Goal: Transaction & Acquisition: Purchase product/service

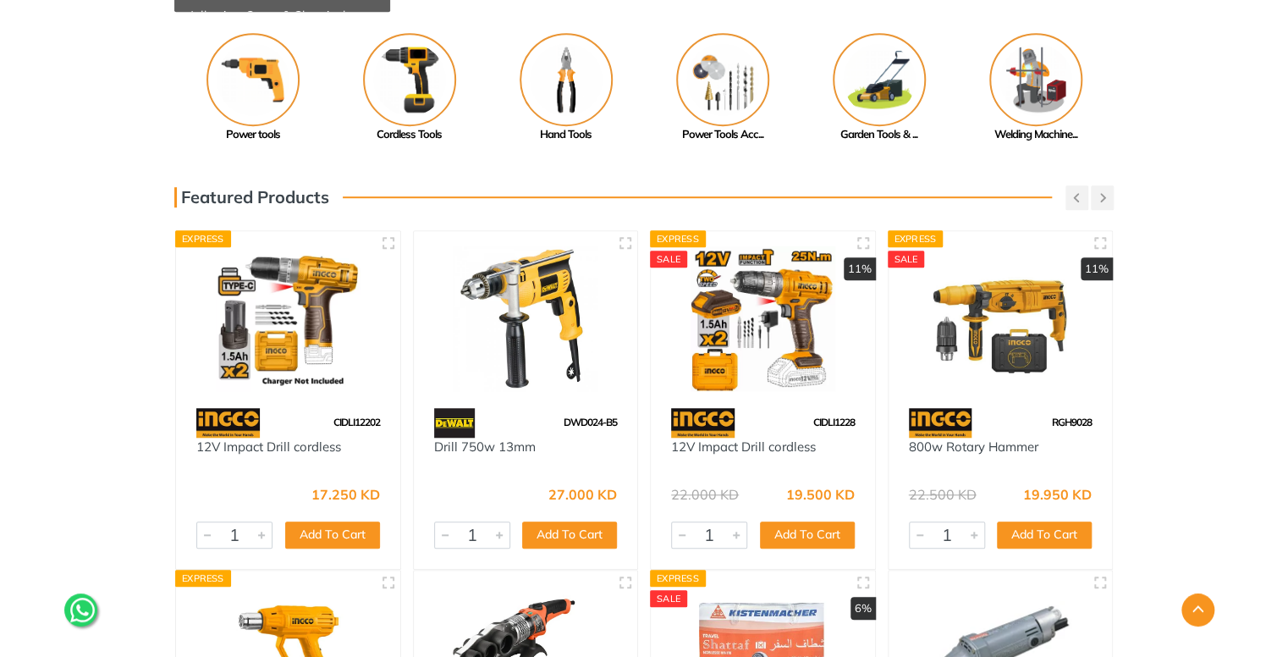
scroll to position [488, 0]
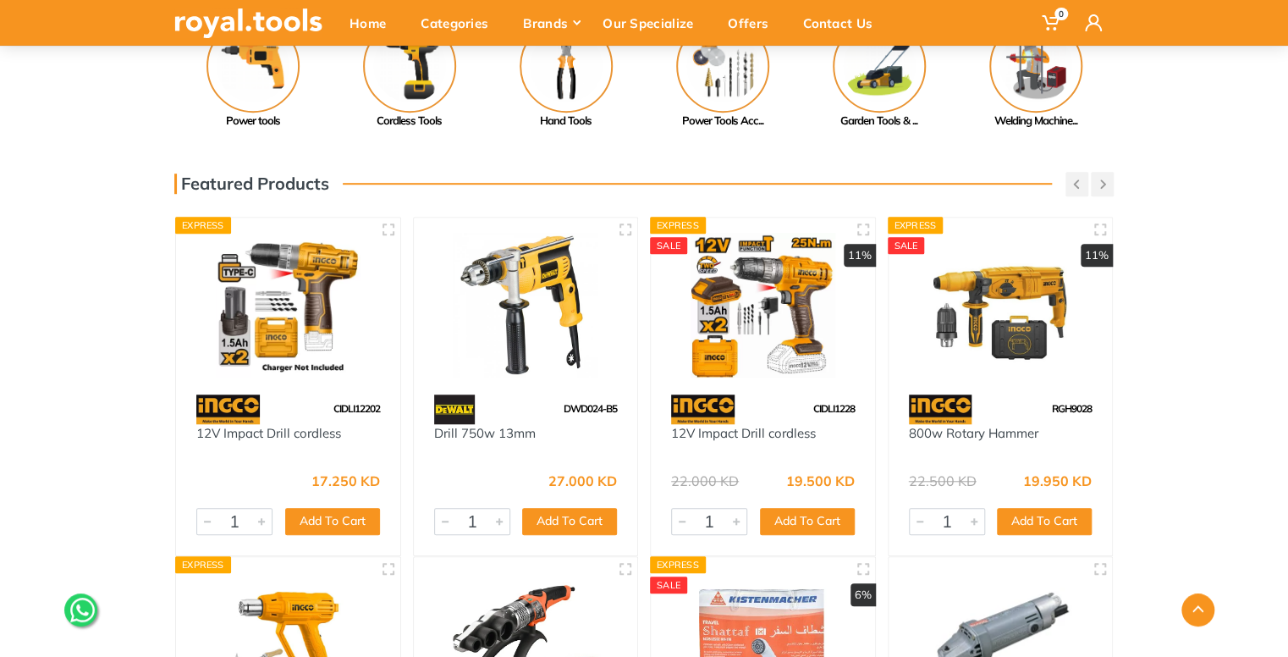
click at [498, 475] on div "27.000 KD" at bounding box center [526, 474] width 184 height 25
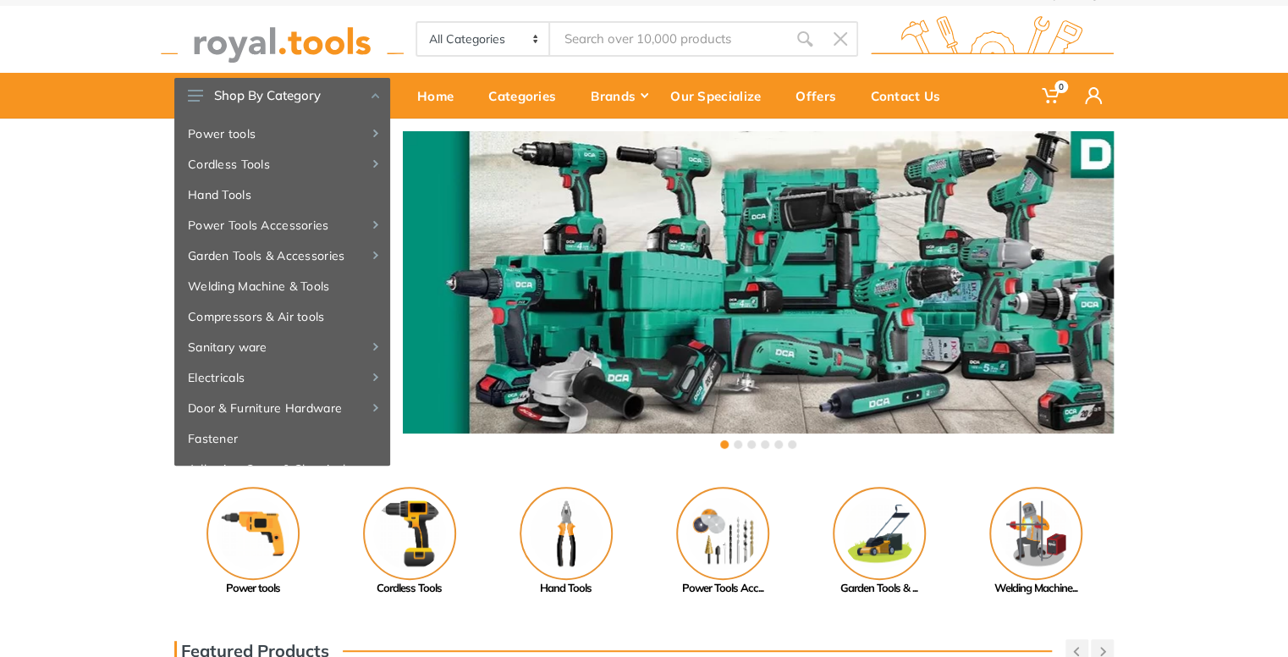
scroll to position [0, 0]
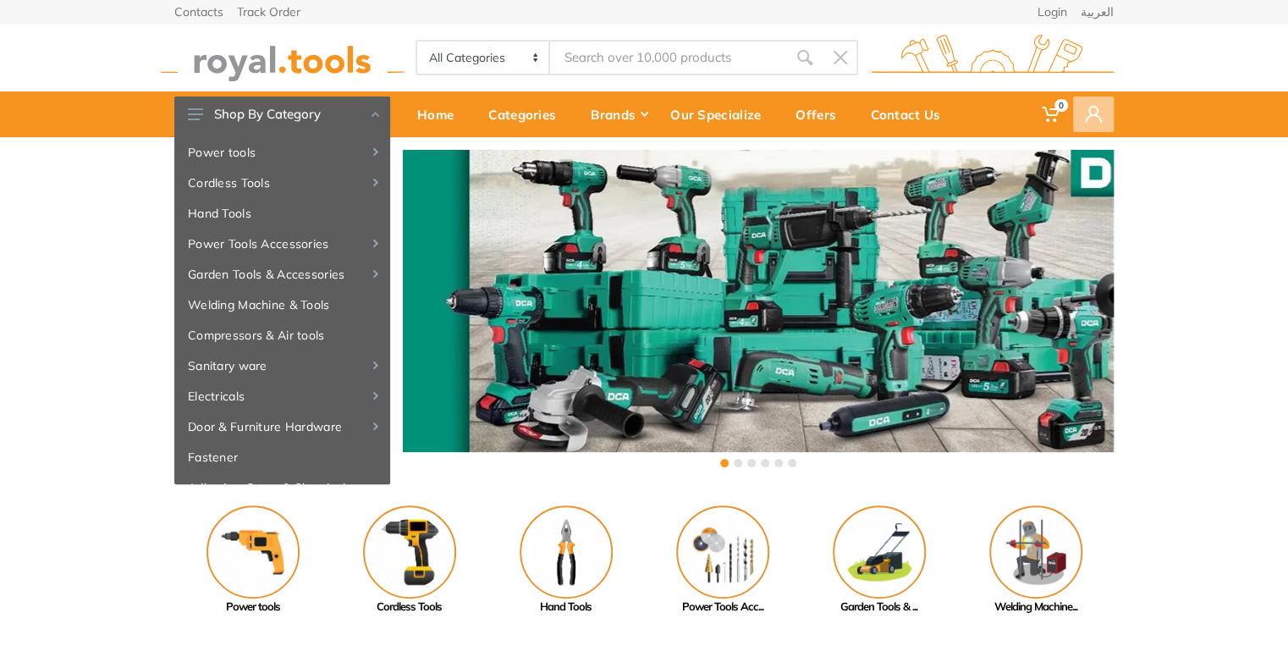
click at [1080, 118] on span at bounding box center [1093, 114] width 41 height 36
click at [1054, 143] on ul "Login" at bounding box center [995, 162] width 237 height 48
click at [1045, 163] on link "Login" at bounding box center [995, 162] width 237 height 28
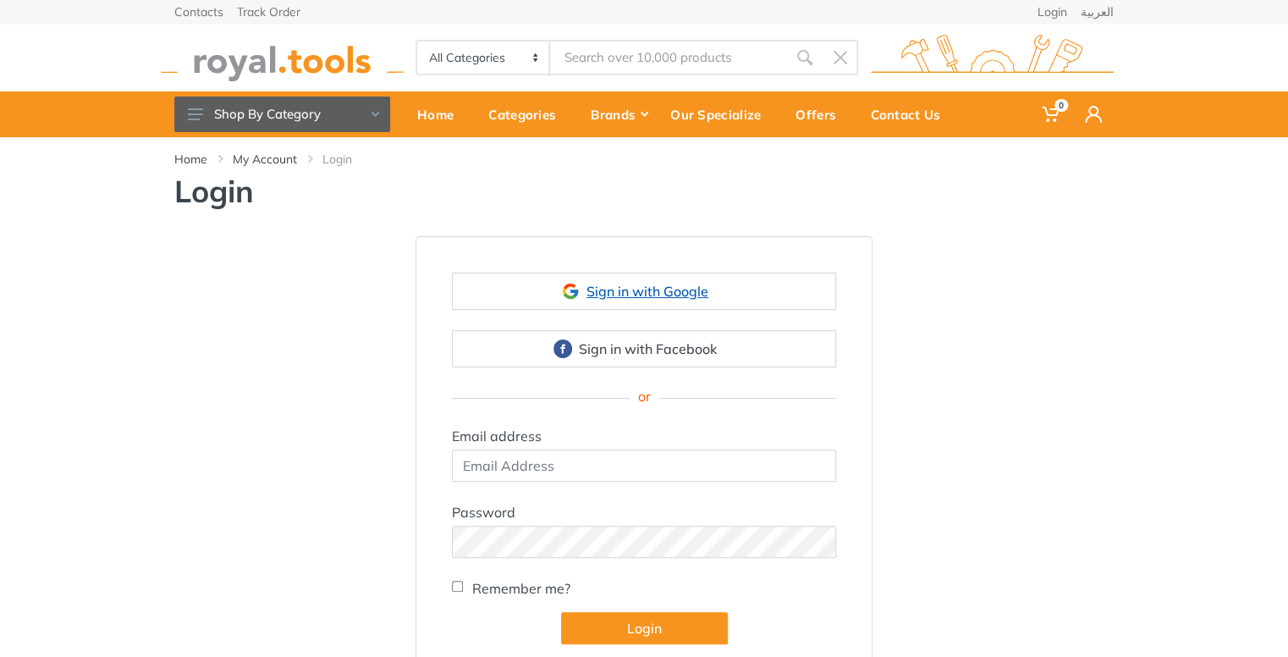
click at [658, 298] on link "Sign in with Google" at bounding box center [644, 291] width 384 height 37
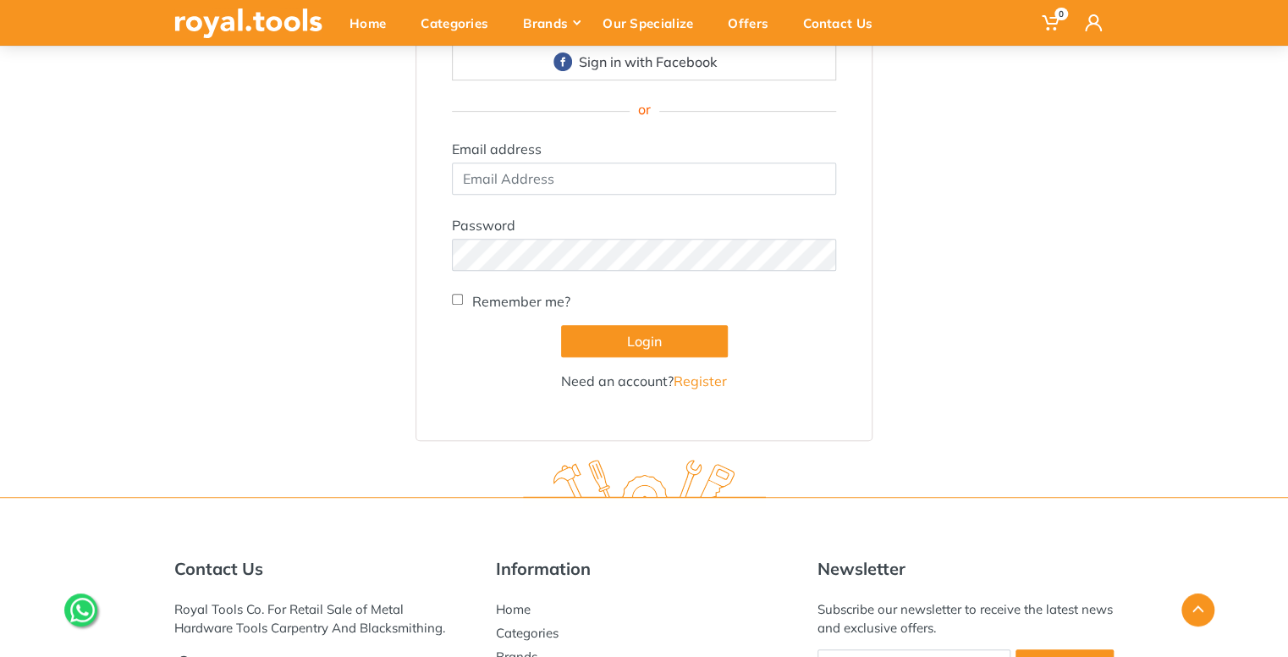
scroll to position [282, 0]
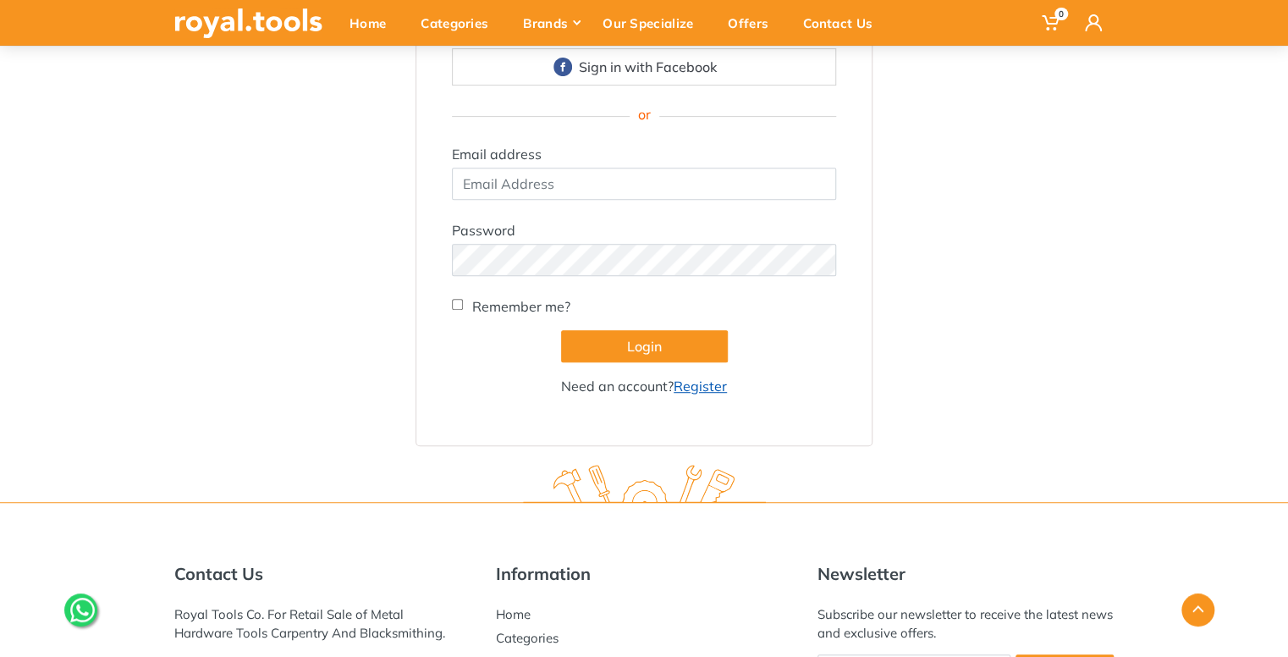
click at [711, 390] on link "Register" at bounding box center [700, 386] width 53 height 17
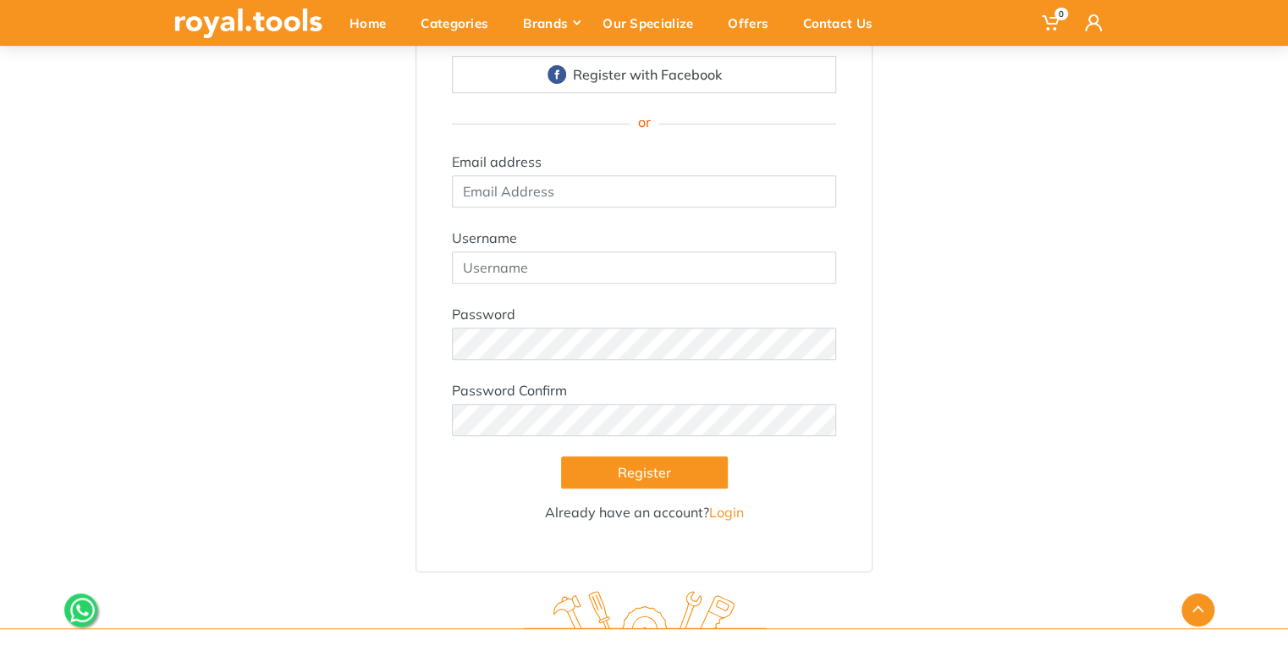
scroll to position [277, 0]
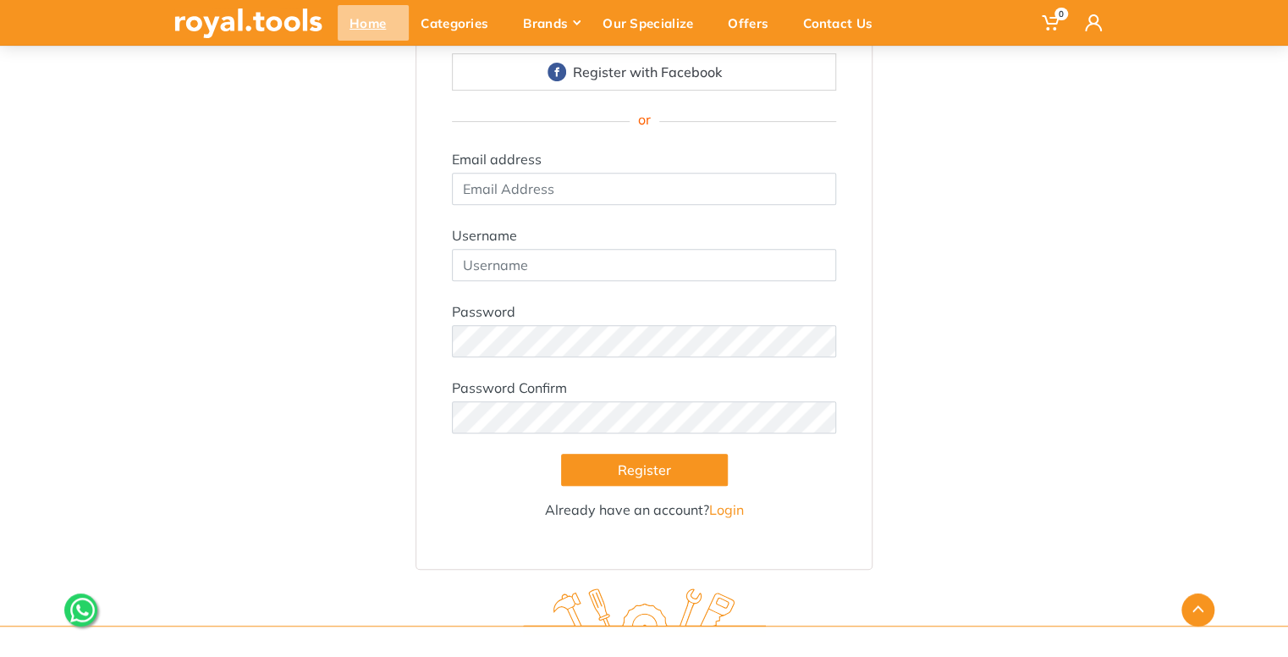
click at [390, 12] on div "Home" at bounding box center [373, 23] width 71 height 36
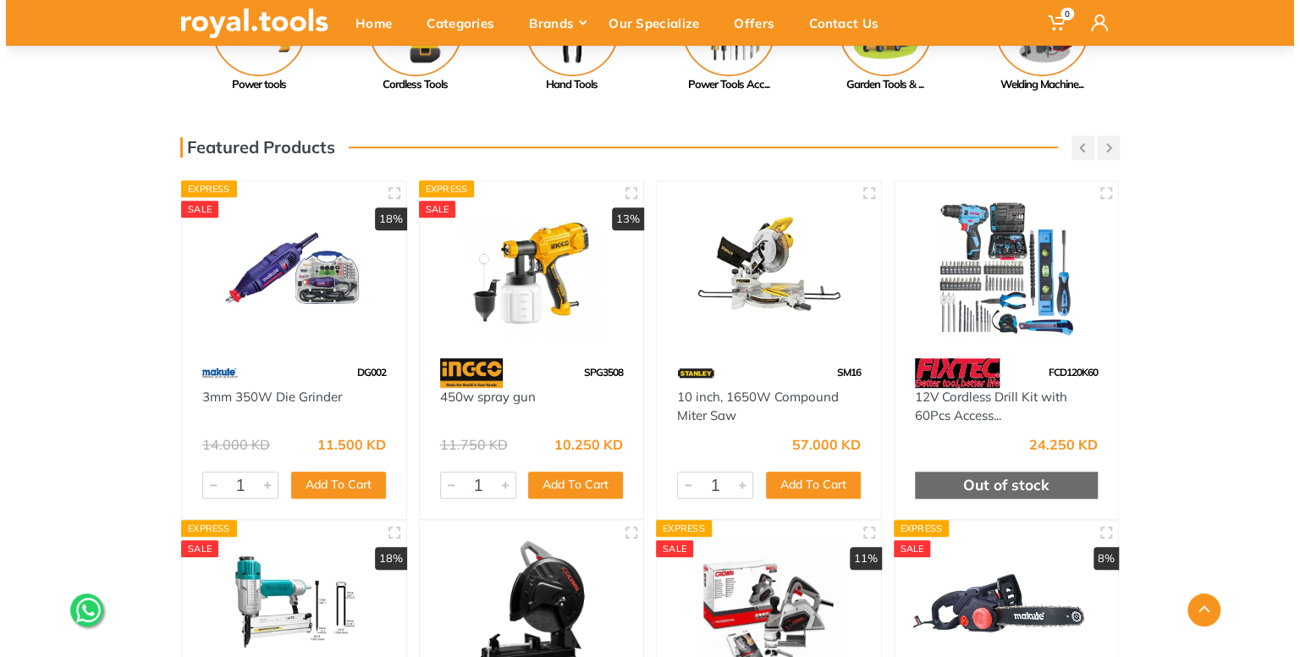
scroll to position [527, 0]
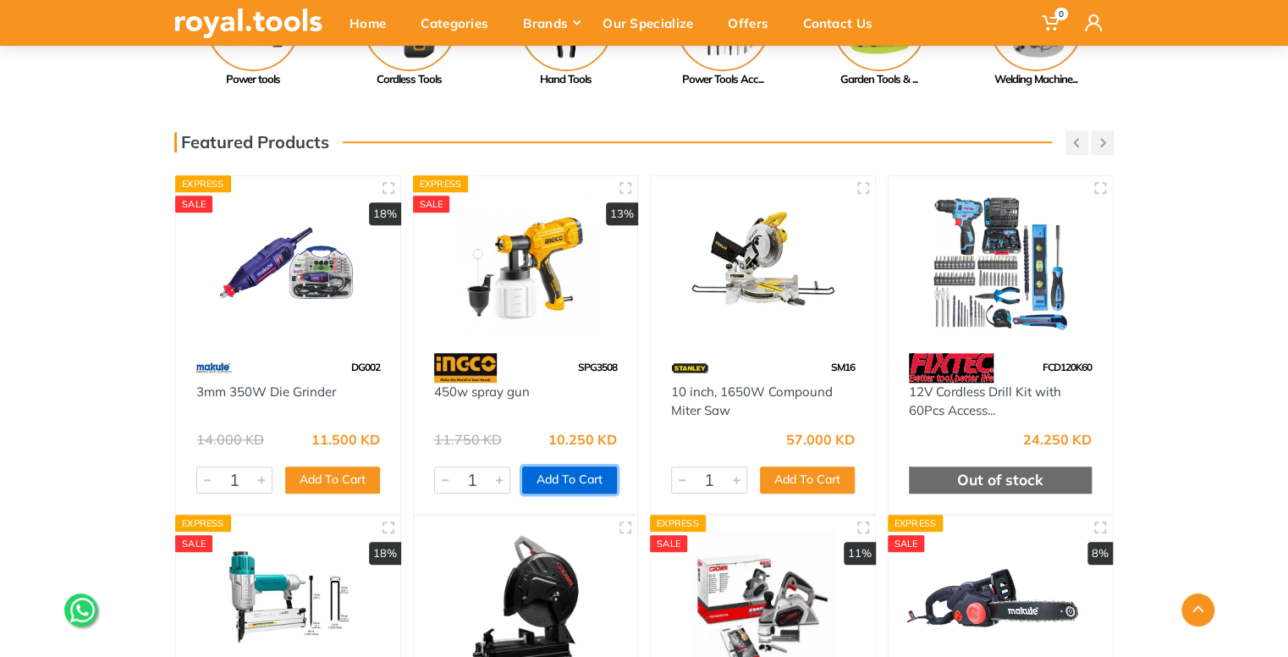
click at [555, 471] on button "Add To Cart" at bounding box center [569, 479] width 95 height 27
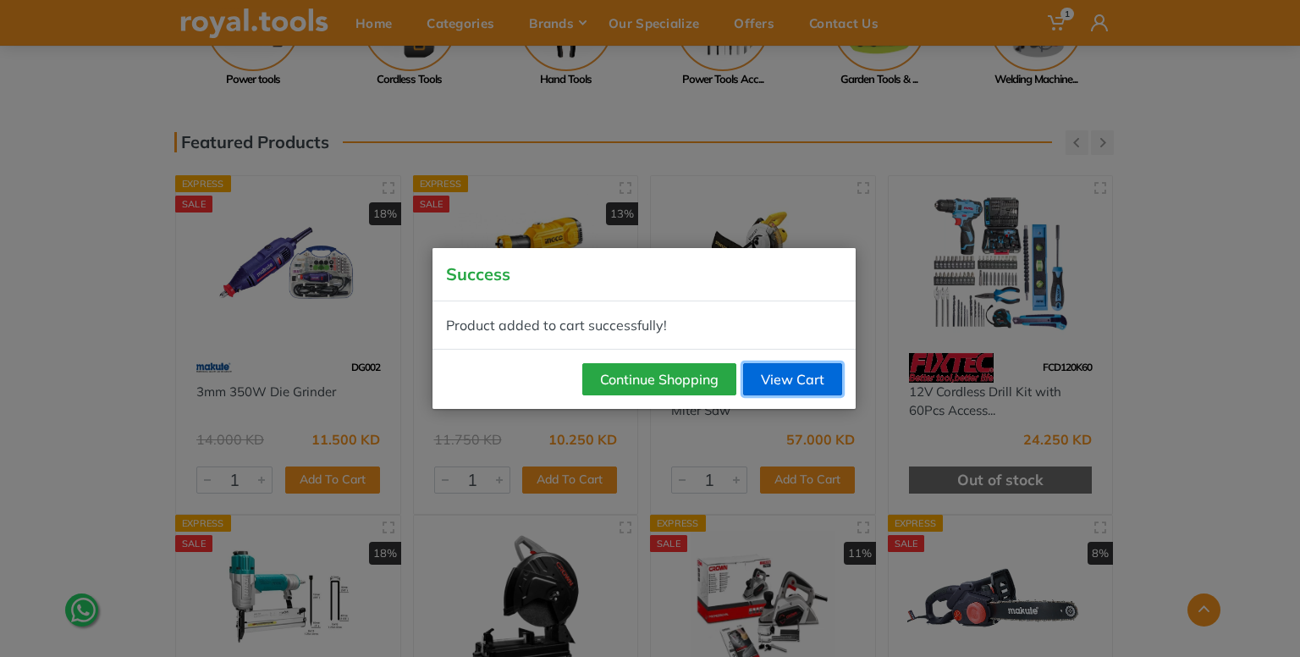
click at [796, 394] on link "View Cart" at bounding box center [792, 379] width 99 height 32
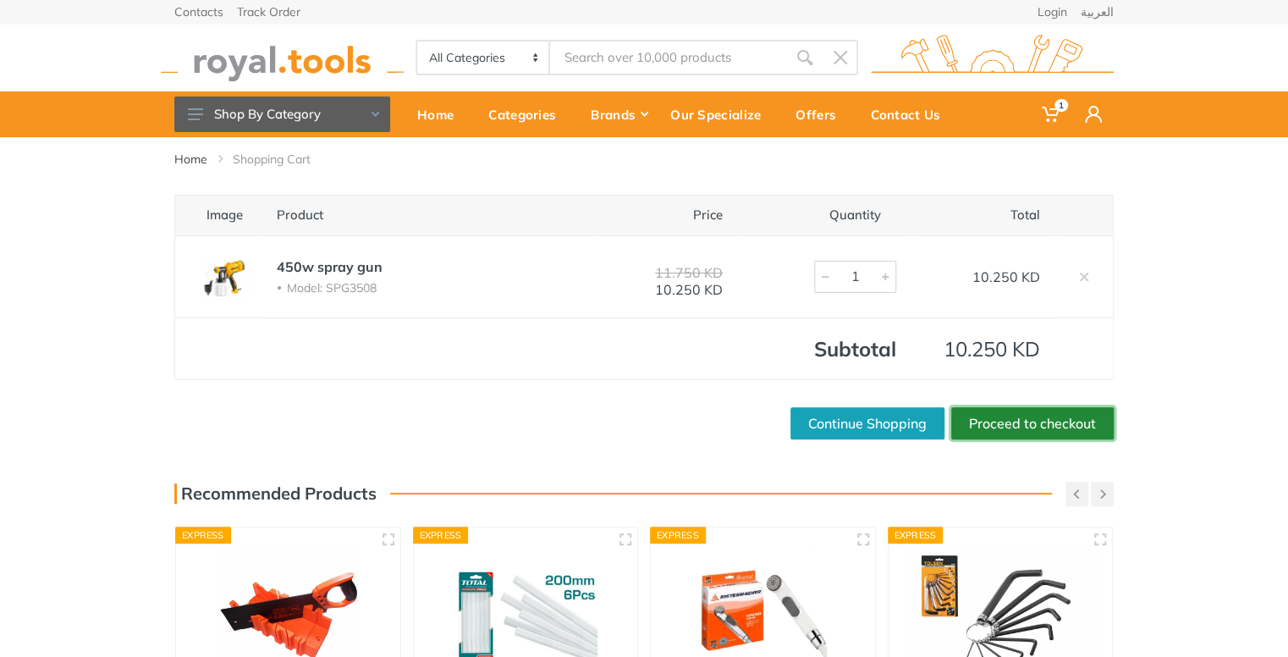
click at [998, 422] on link "Proceed to checkout" at bounding box center [1032, 423] width 163 height 32
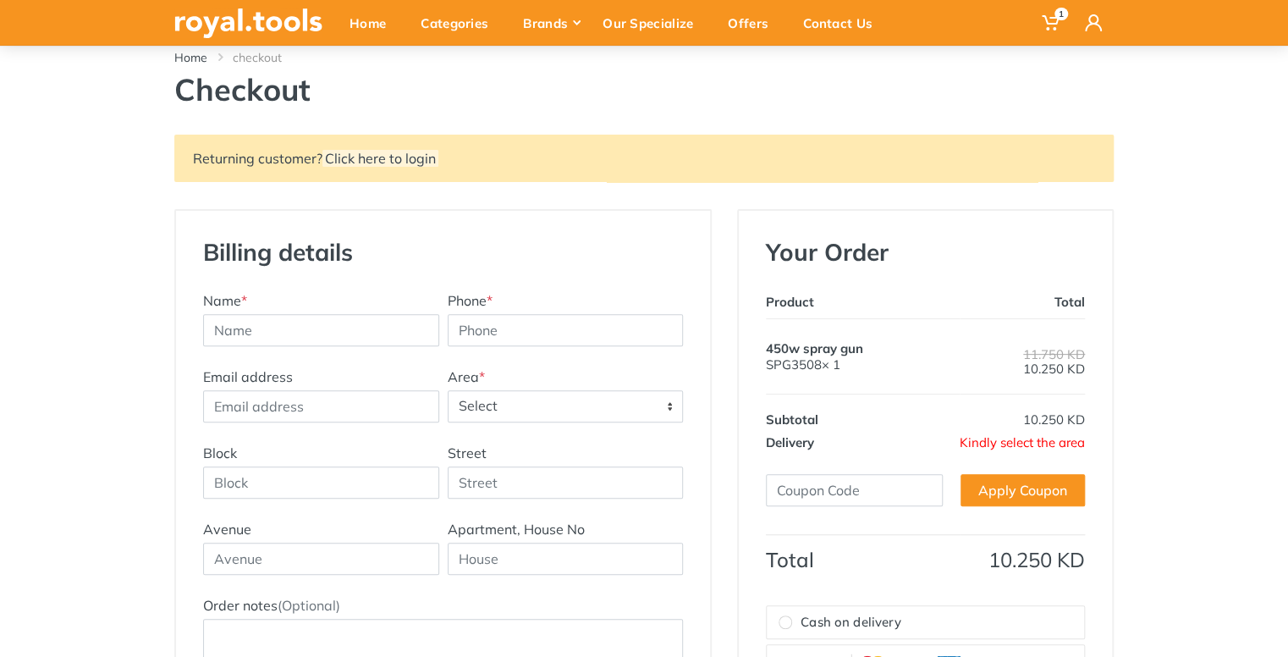
scroll to position [82, 0]
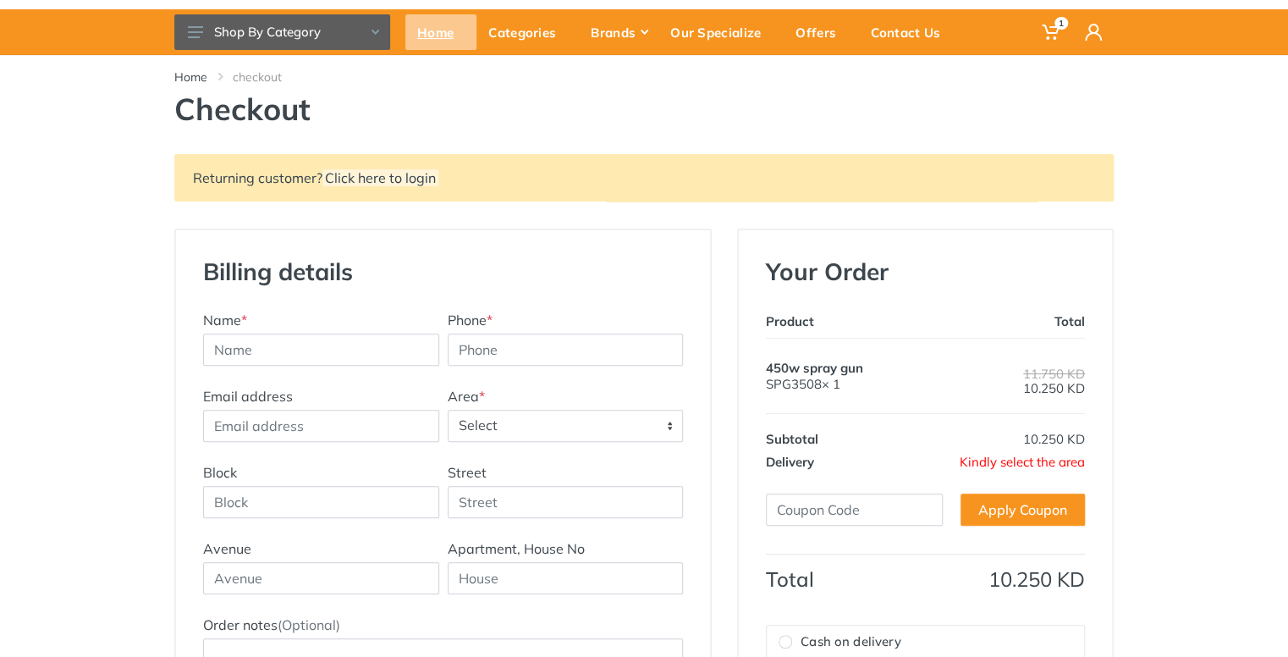
click at [426, 23] on div "Home" at bounding box center [440, 32] width 71 height 36
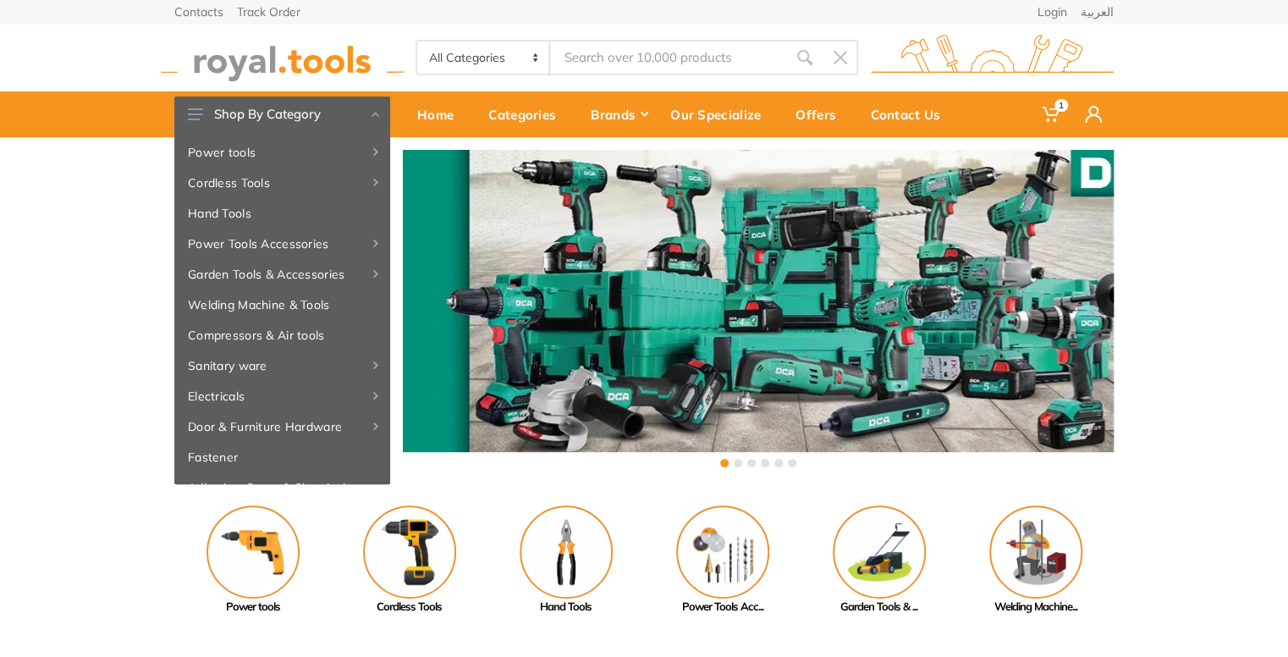
click at [129, 480] on div "‹ ›" at bounding box center [644, 310] width 1288 height 347
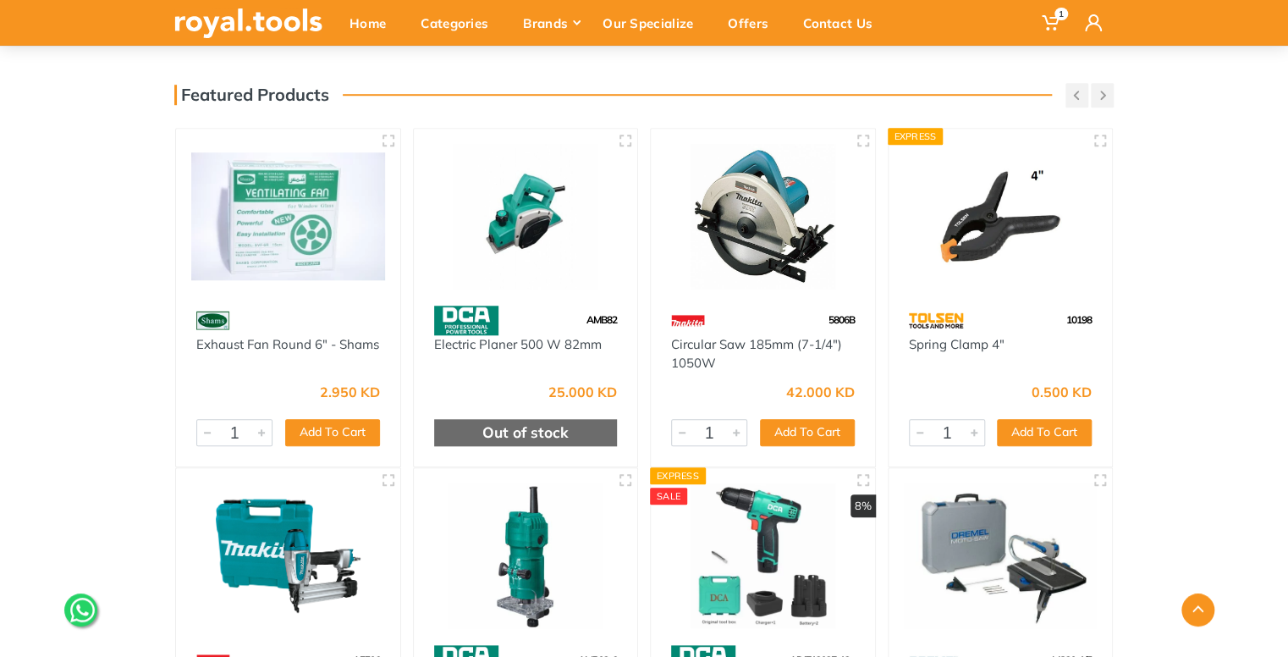
scroll to position [589, 0]
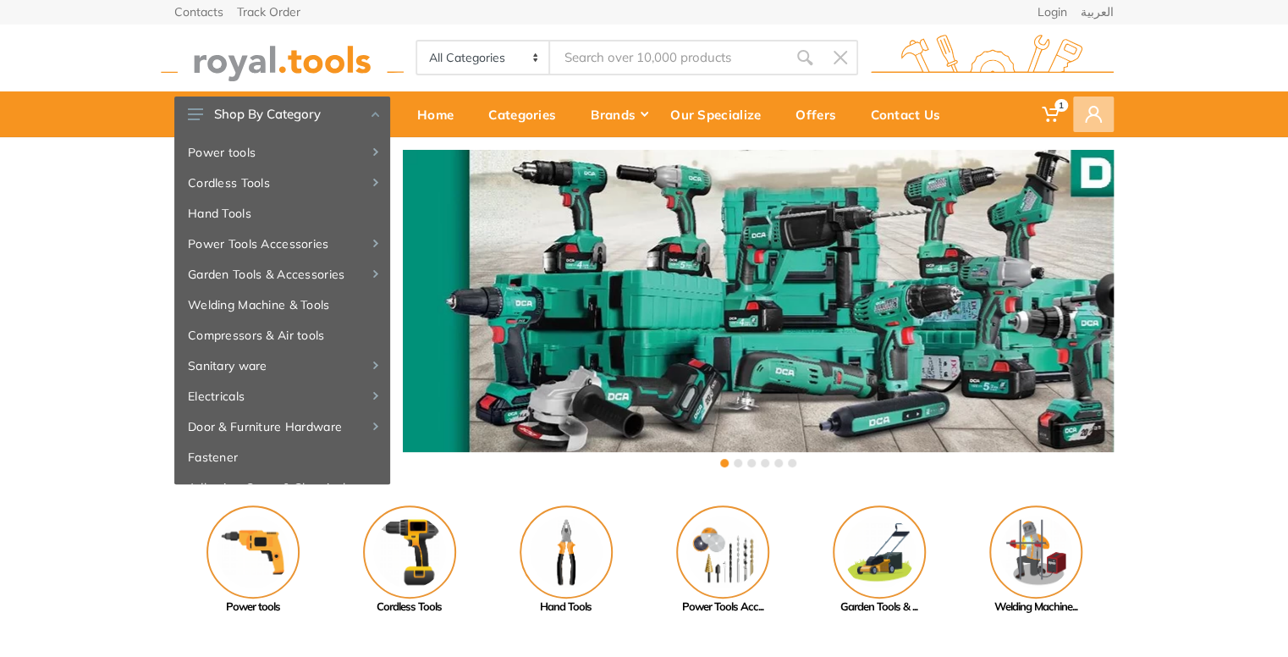
click at [1100, 119] on use at bounding box center [1093, 114] width 17 height 17
click at [1078, 152] on link "Login" at bounding box center [995, 162] width 237 height 28
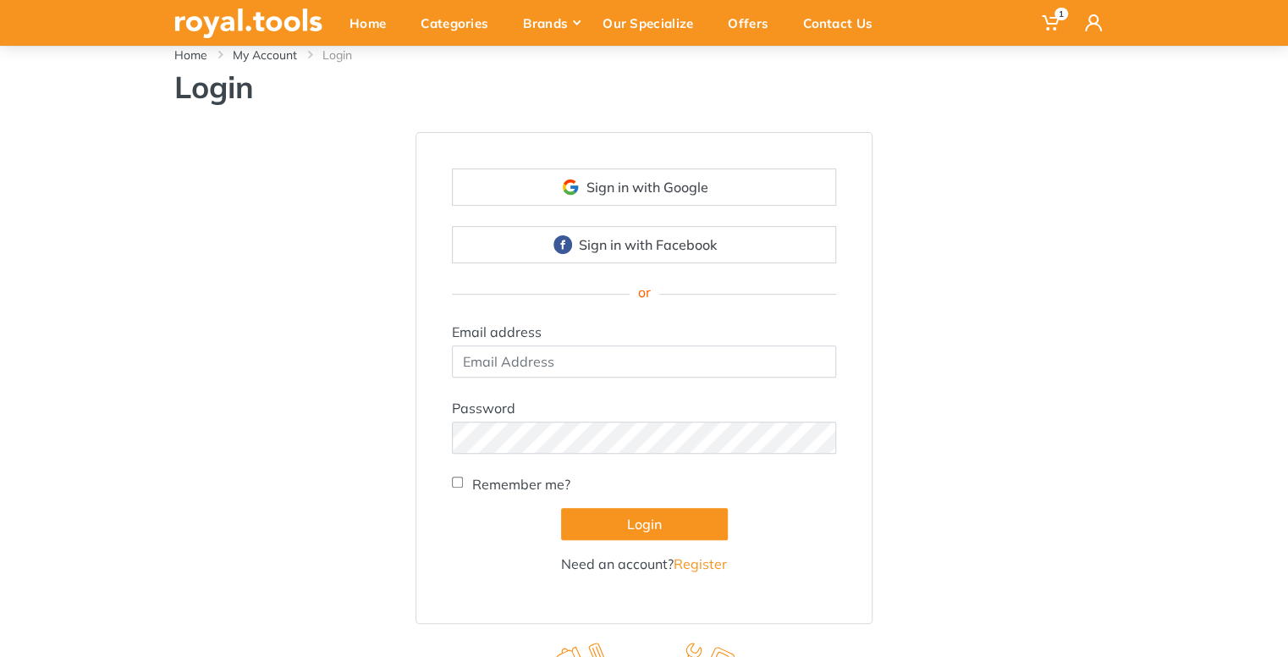
scroll to position [106, 0]
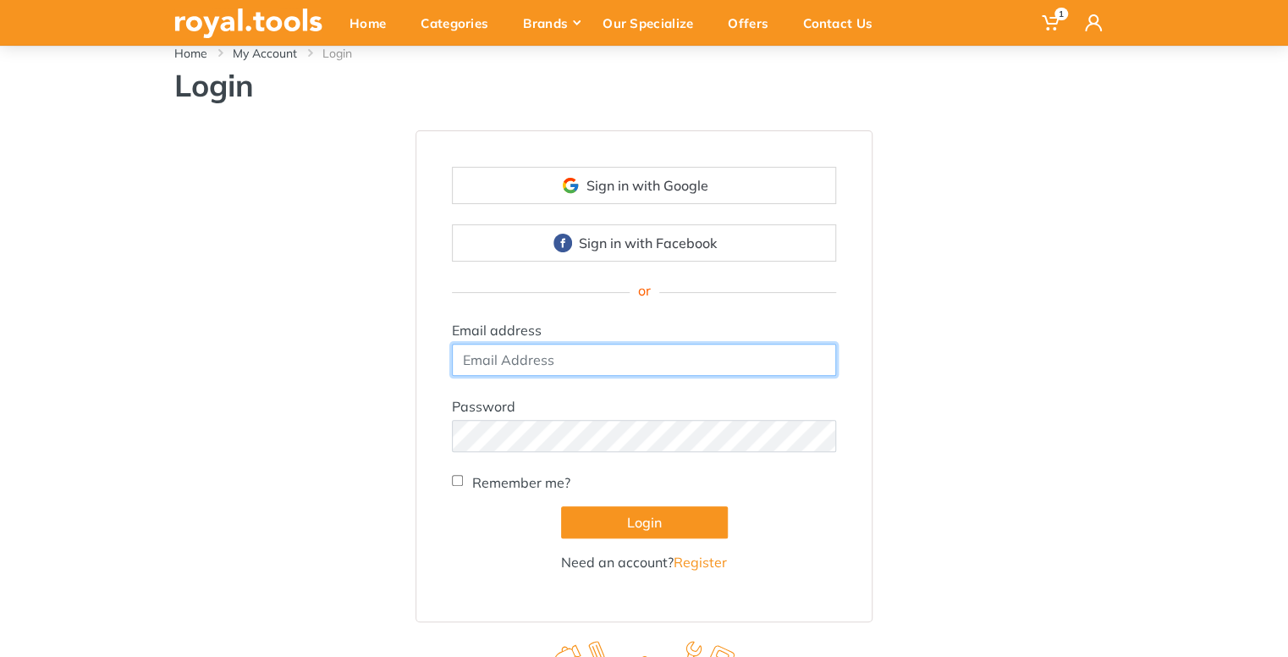
click at [620, 359] on input "email" at bounding box center [644, 360] width 384 height 32
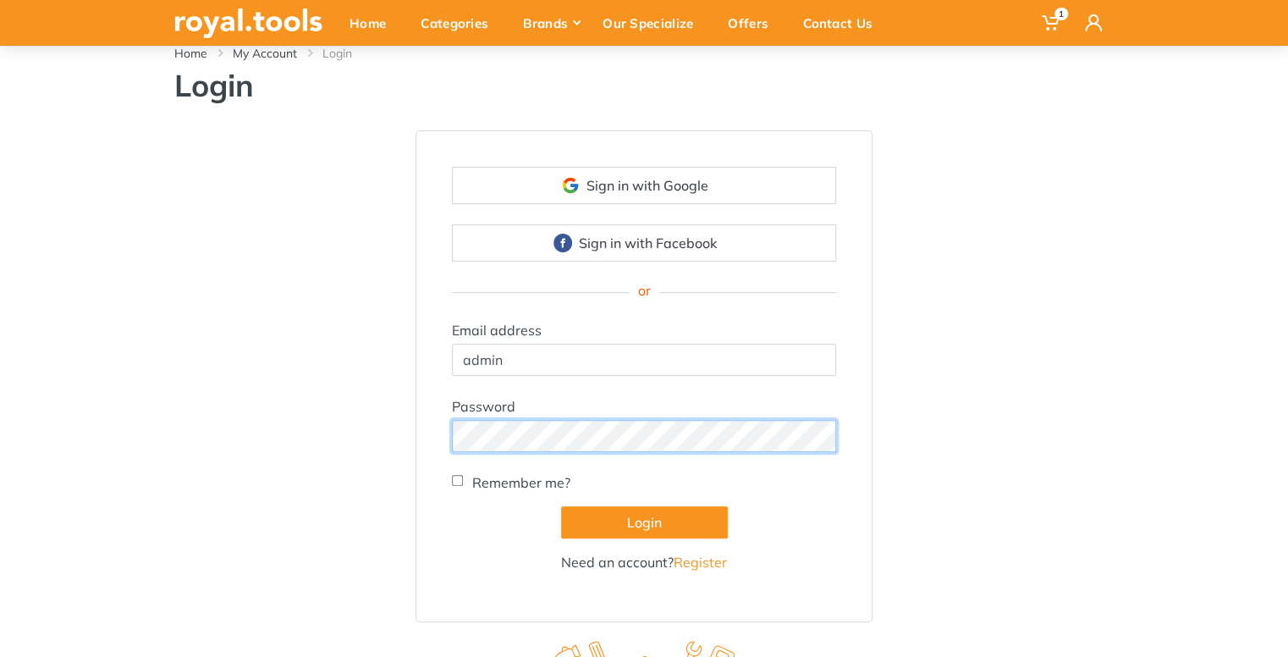
click at [561, 506] on button "Login" at bounding box center [644, 522] width 167 height 32
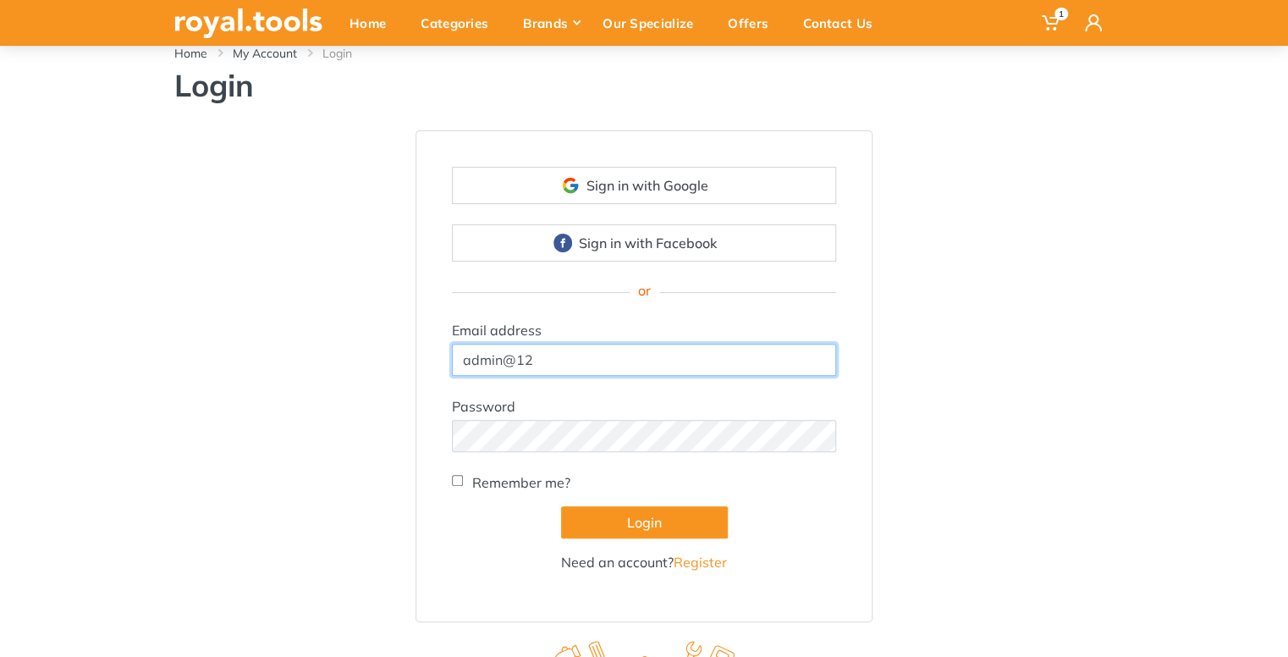
type input "admin@1"
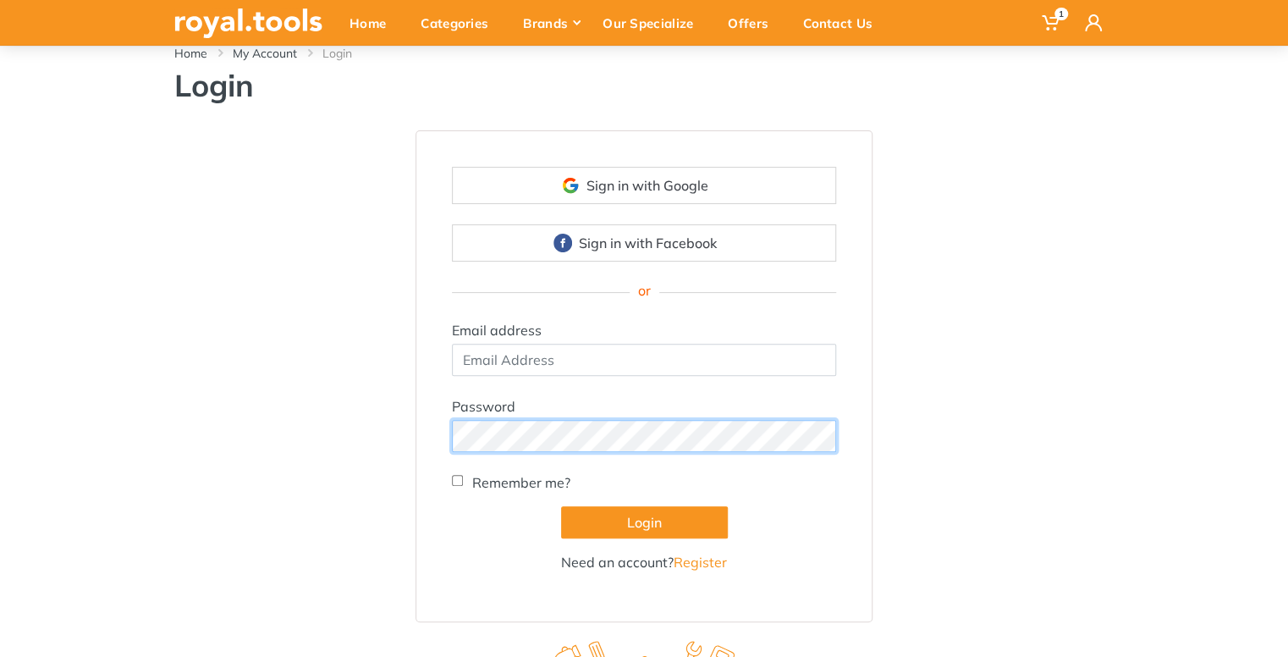
click at [356, 402] on div "Sign in with Google Sign in with Facebook or Email address Password" at bounding box center [644, 376] width 965 height 492
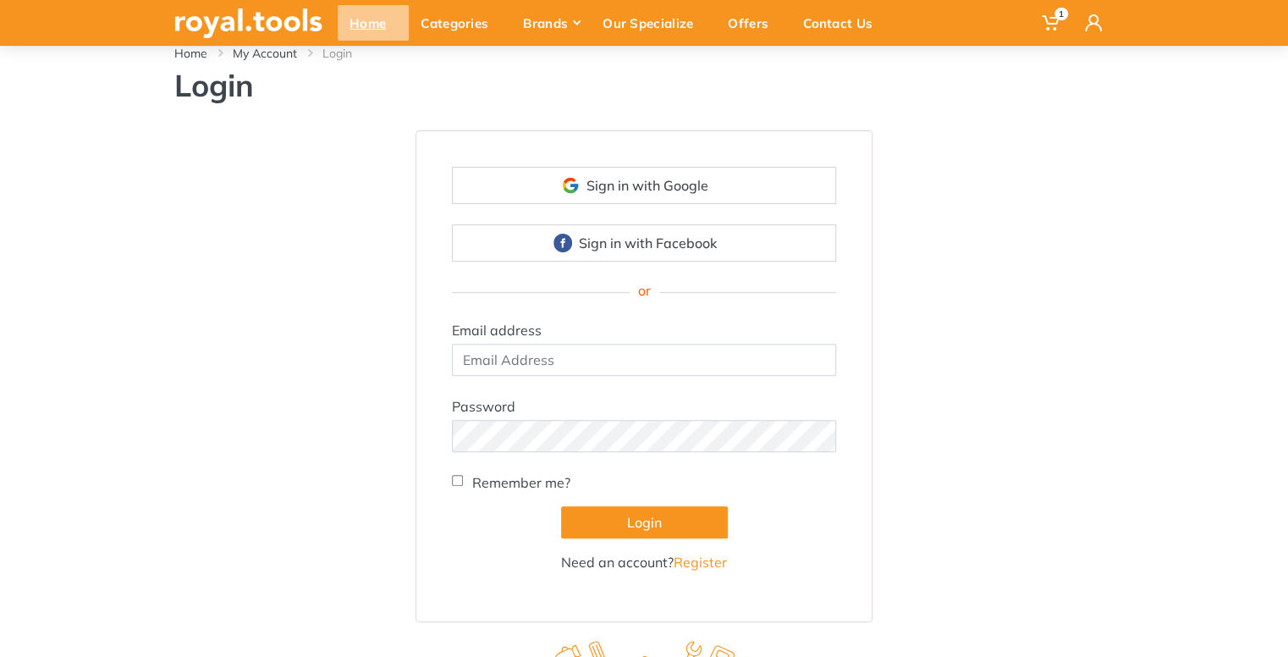
click at [345, 34] on div "Home" at bounding box center [373, 23] width 71 height 36
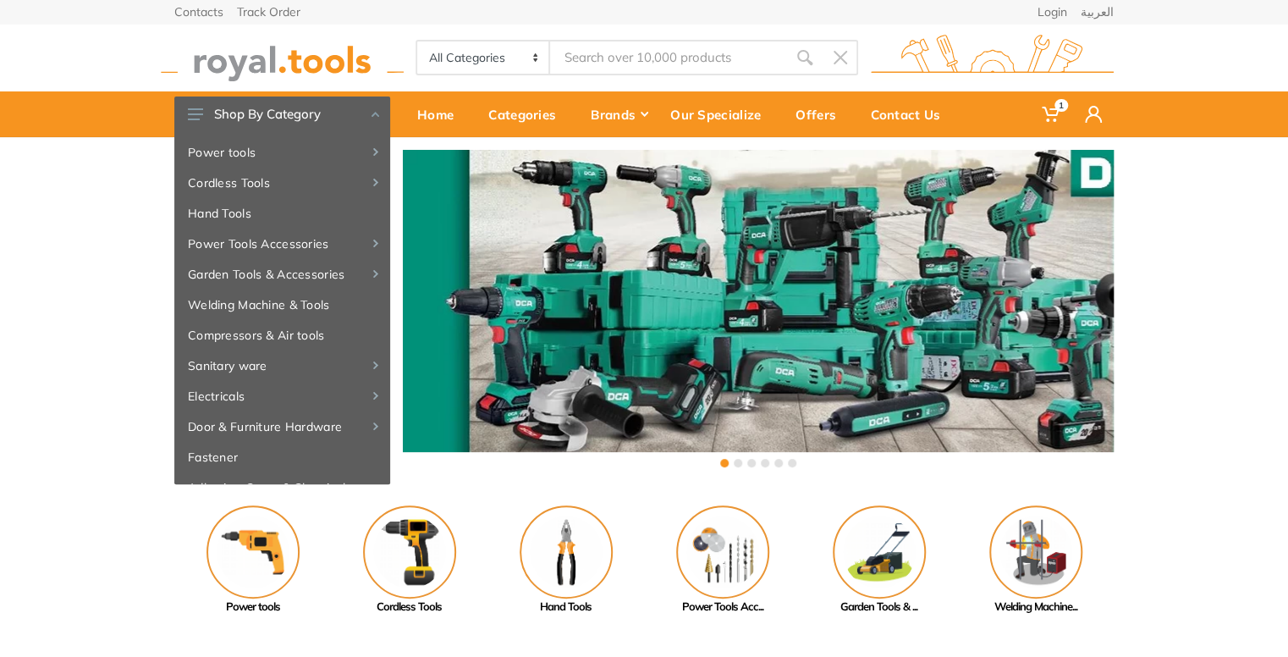
click at [0, 317] on div "‹ ›" at bounding box center [644, 310] width 1288 height 347
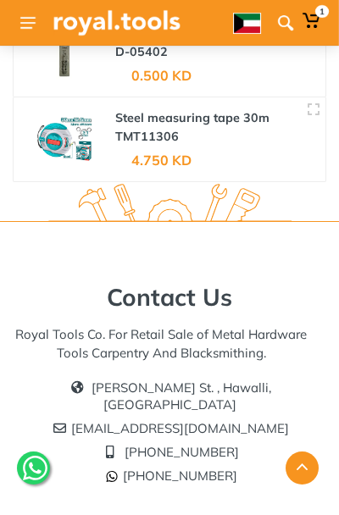
scroll to position [4264, 0]
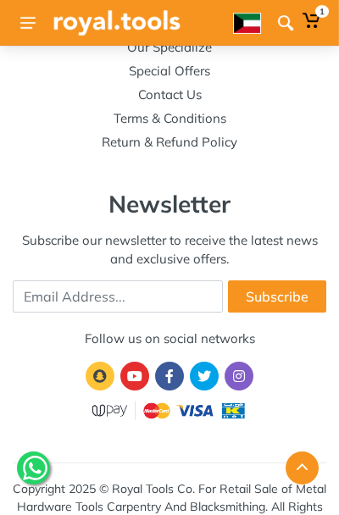
click at [39, 471] on icon at bounding box center [35, 467] width 25 height 25
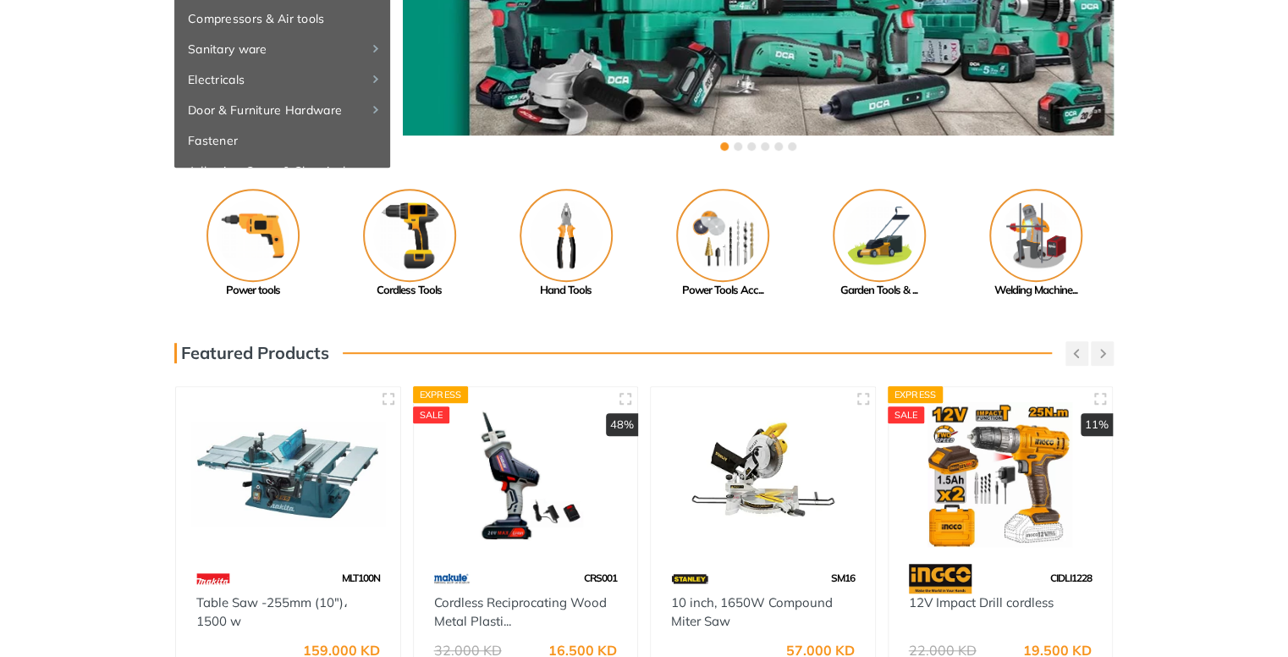
scroll to position [0, 0]
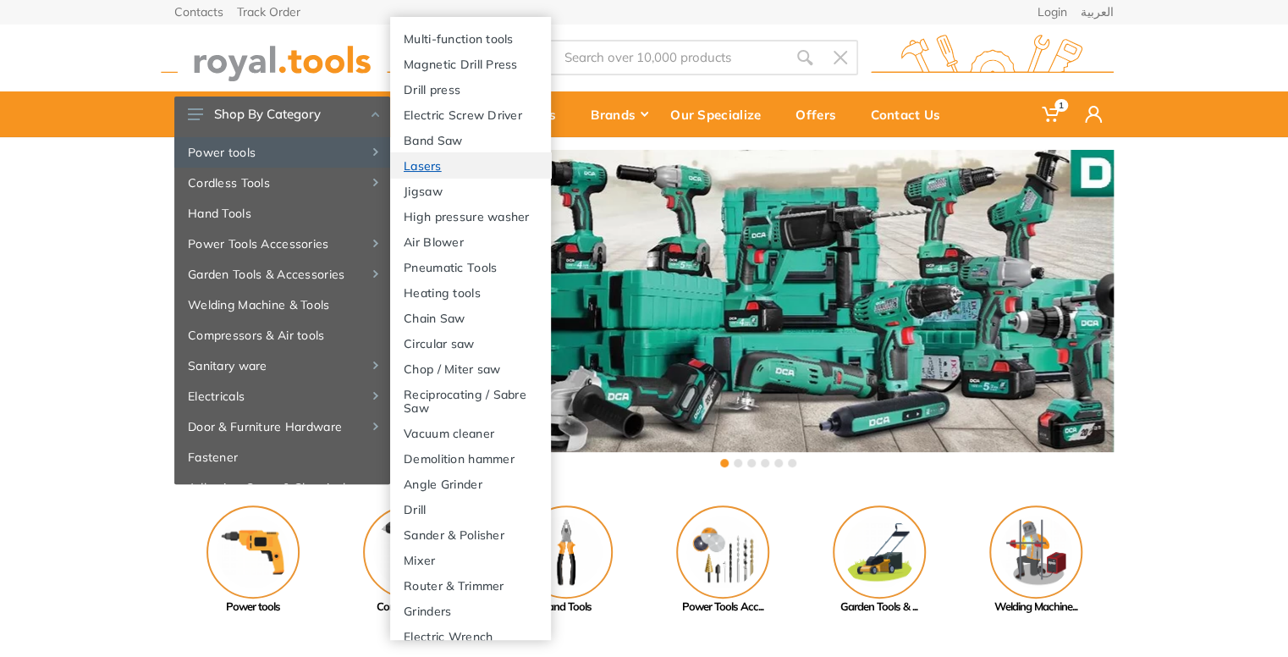
click at [433, 178] on link "Lasers" at bounding box center [470, 164] width 161 height 25
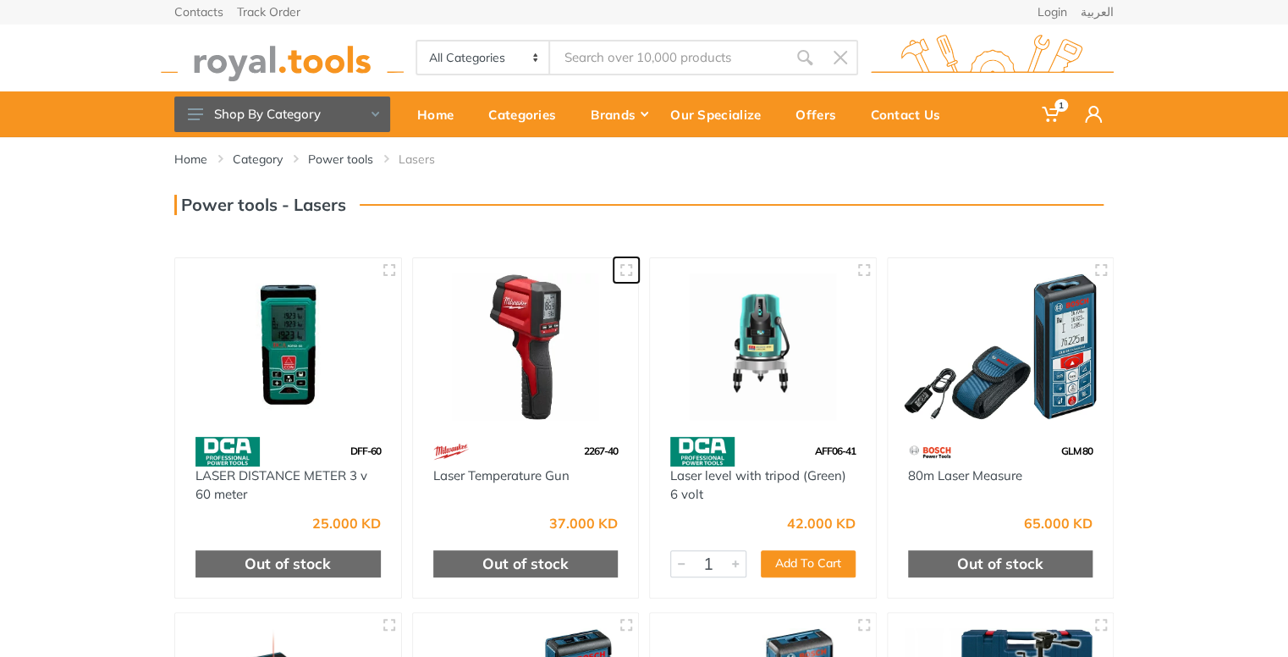
click at [633, 277] on button "button" at bounding box center [626, 269] width 25 height 25
click at [495, 404] on img at bounding box center [526, 346] width 196 height 146
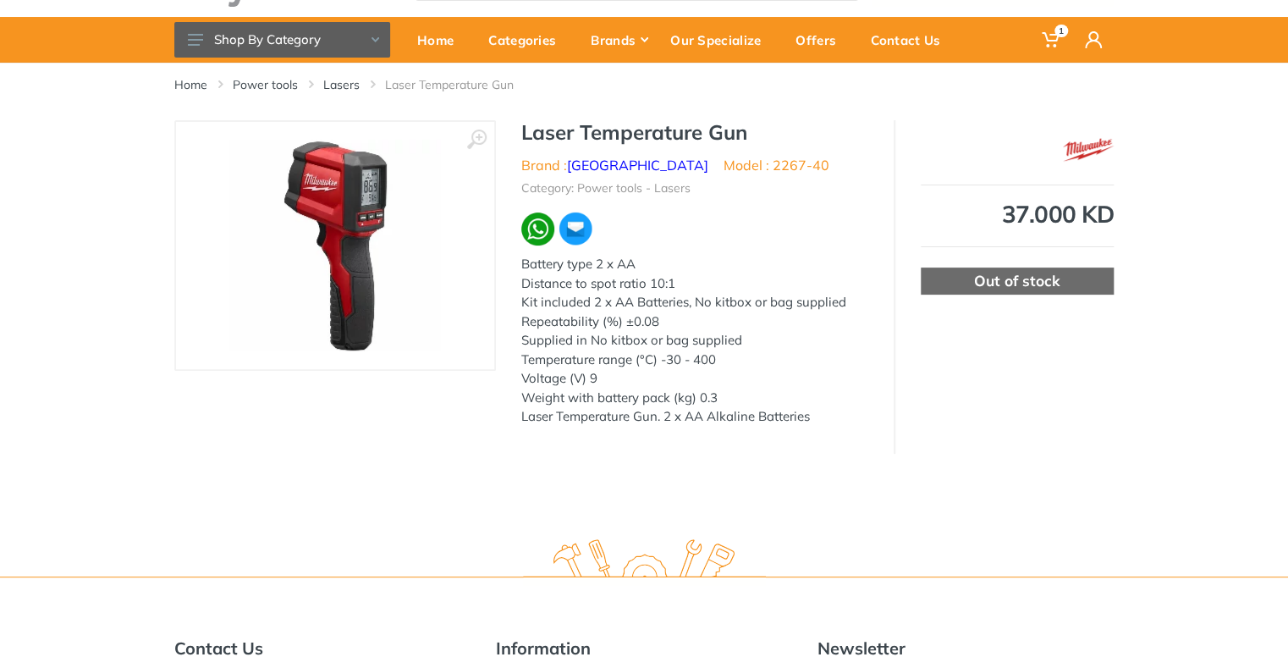
scroll to position [72, 0]
